Goal: Information Seeking & Learning: Learn about a topic

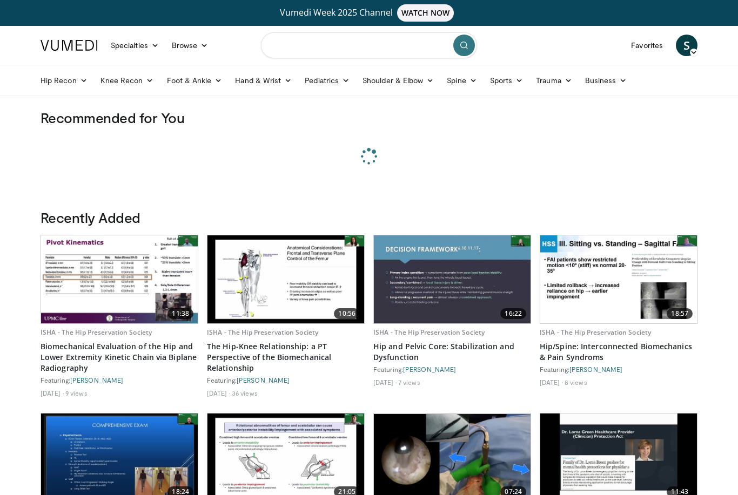
click at [316, 52] on input "Search topics, interventions" at bounding box center [369, 45] width 216 height 26
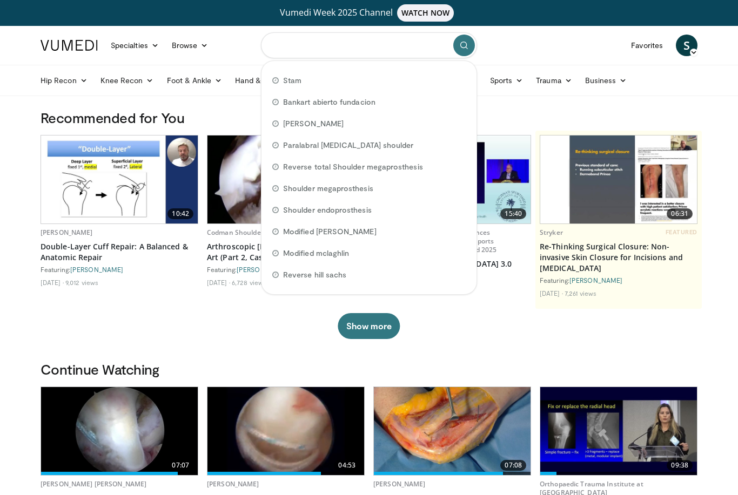
click at [316, 52] on input "Search topics, interventions" at bounding box center [369, 45] width 216 height 26
click at [310, 45] on input "Search topics, interventions" at bounding box center [369, 45] width 216 height 26
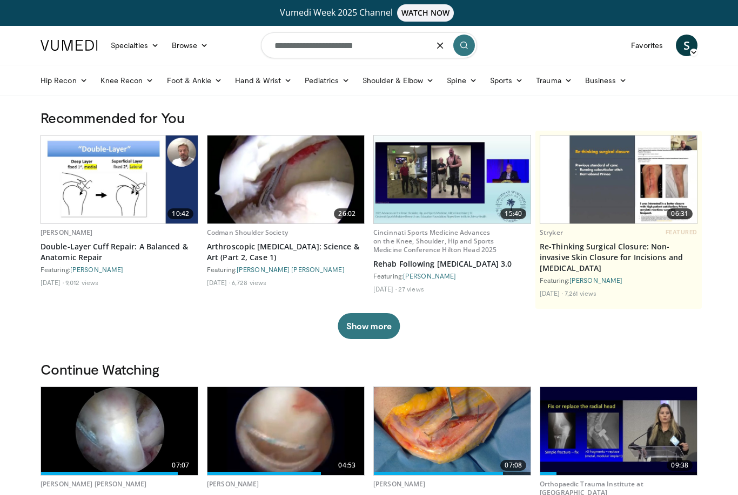
type input "**********"
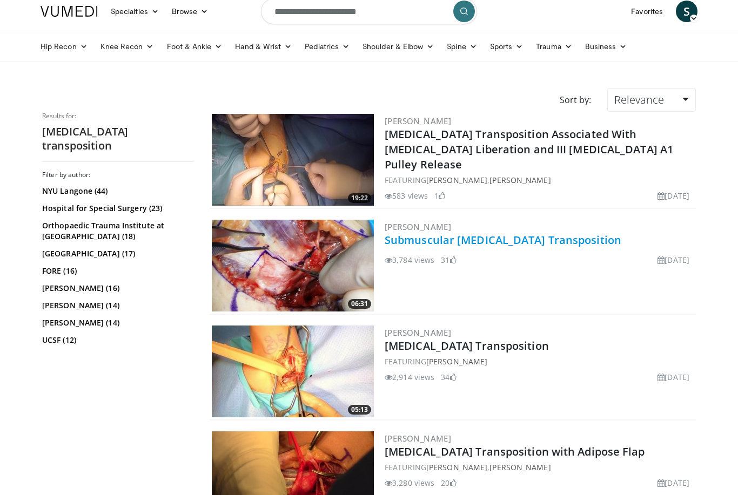
scroll to position [35, 0]
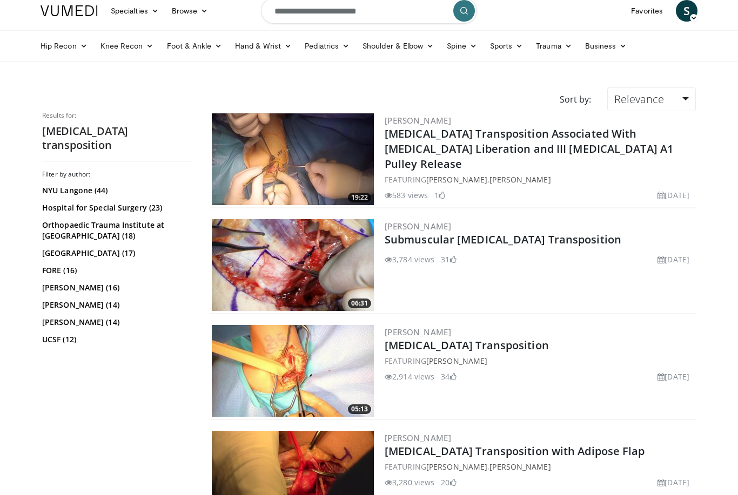
click at [345, 371] on img at bounding box center [293, 371] width 162 height 92
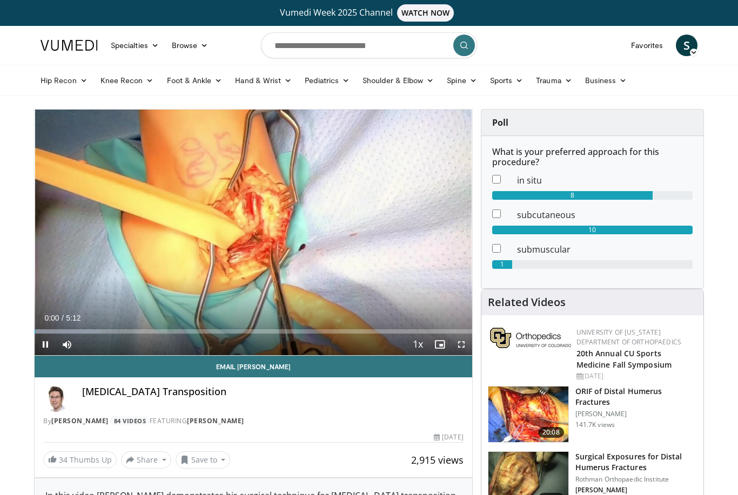
click at [463, 346] on html "Vumedi Week 2025 Channel WATCH NOW Specialties Adult & Family Medicine Allergy,…" at bounding box center [369, 247] width 738 height 495
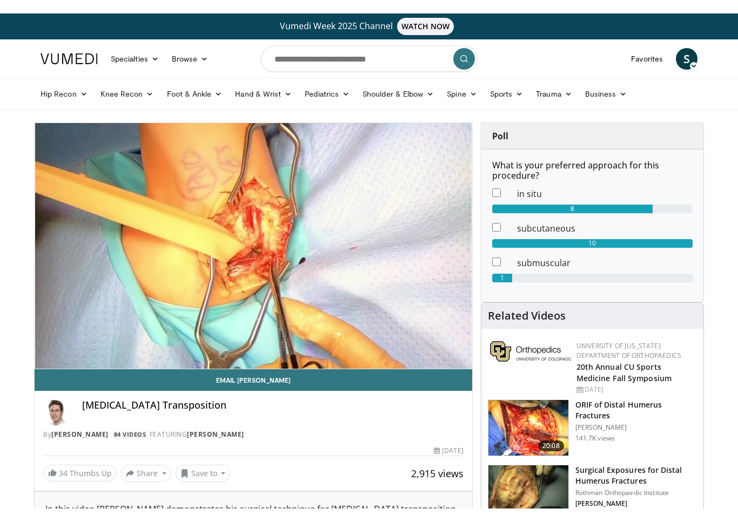
scroll to position [13, 0]
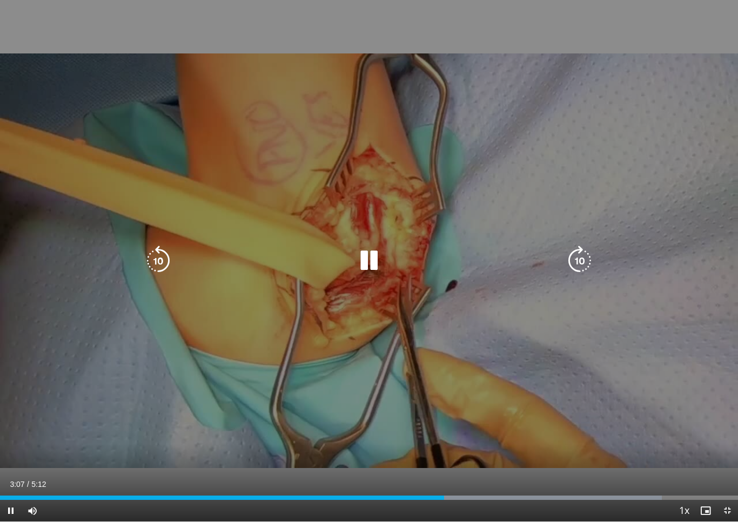
click at [85, 370] on div "10 seconds Tap to unmute" at bounding box center [369, 261] width 738 height 522
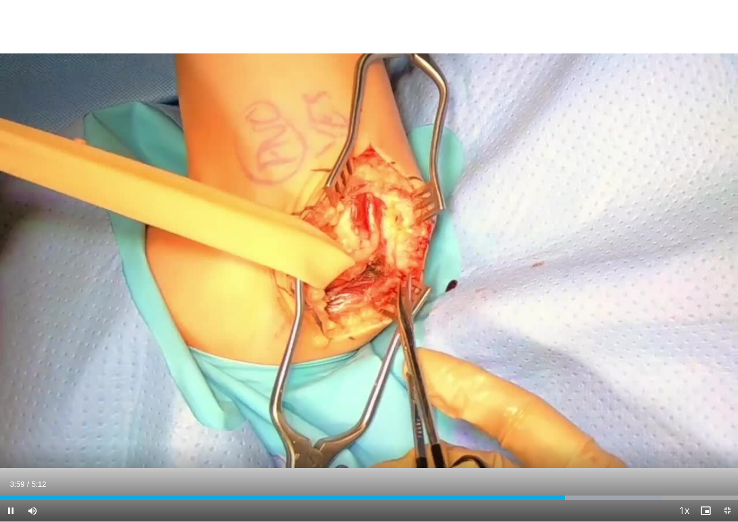
click at [239, 376] on div "10 seconds Tap to unmute" at bounding box center [369, 261] width 738 height 522
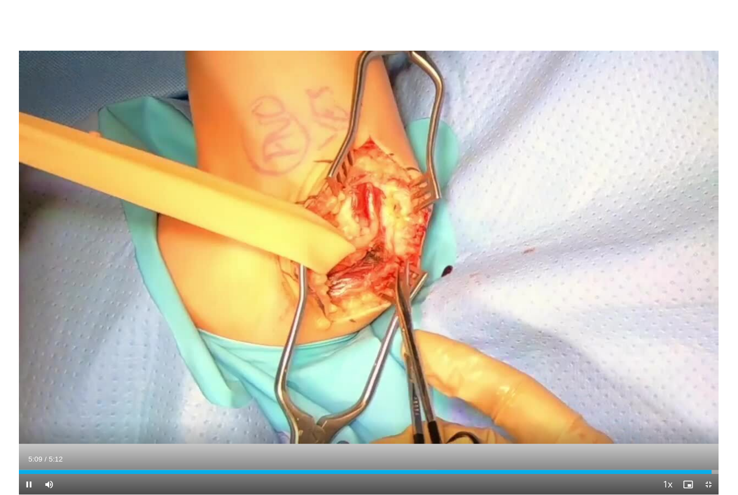
scroll to position [0, 0]
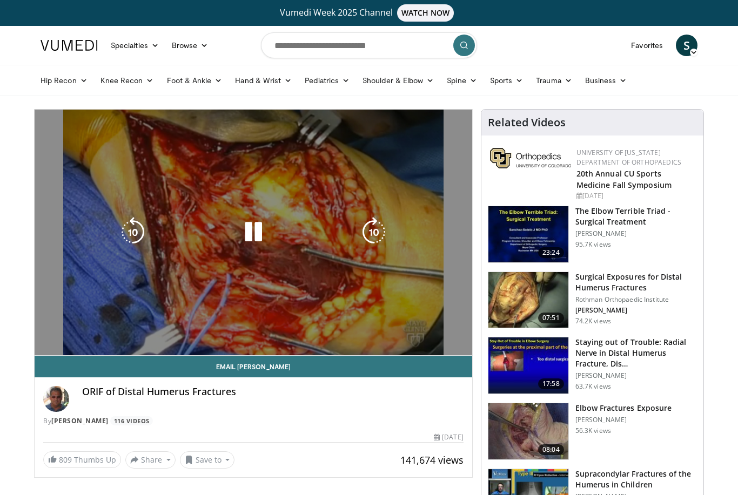
click at [77, 286] on div "10 seconds Tap to unmute" at bounding box center [253, 233] width 437 height 246
